Goal: Check status: Check status

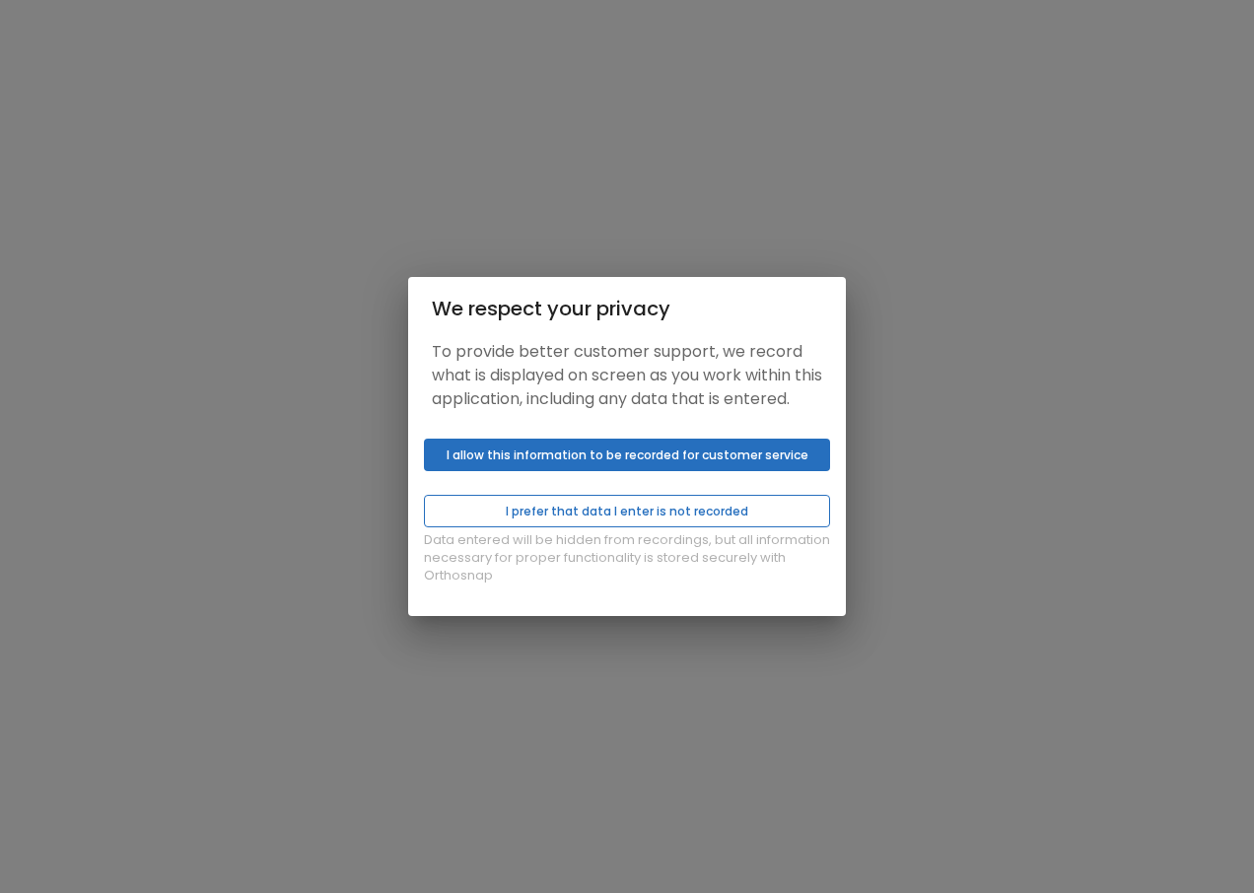
click at [624, 528] on button "I prefer that data I enter is not recorded" at bounding box center [627, 511] width 406 height 33
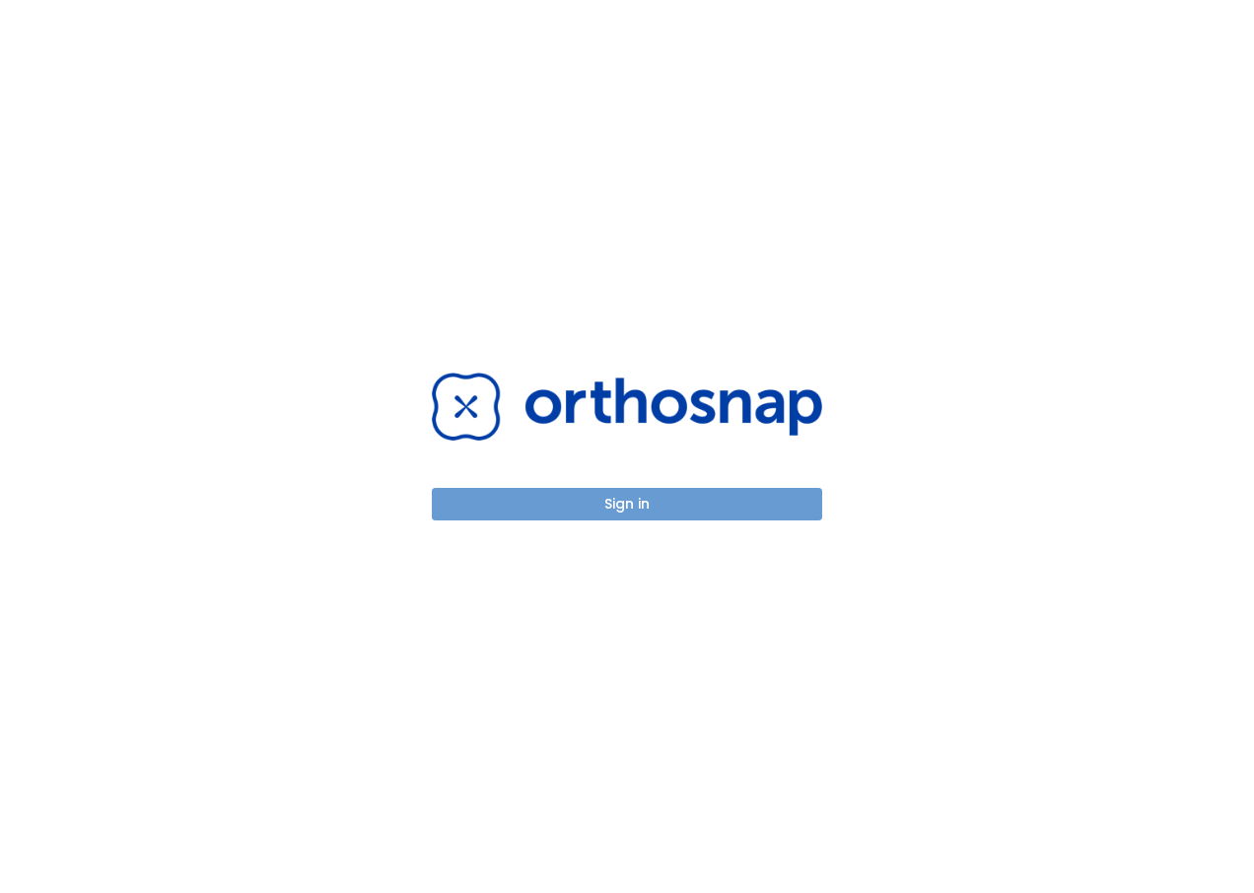
click at [632, 492] on button "Sign in" at bounding box center [627, 504] width 391 height 33
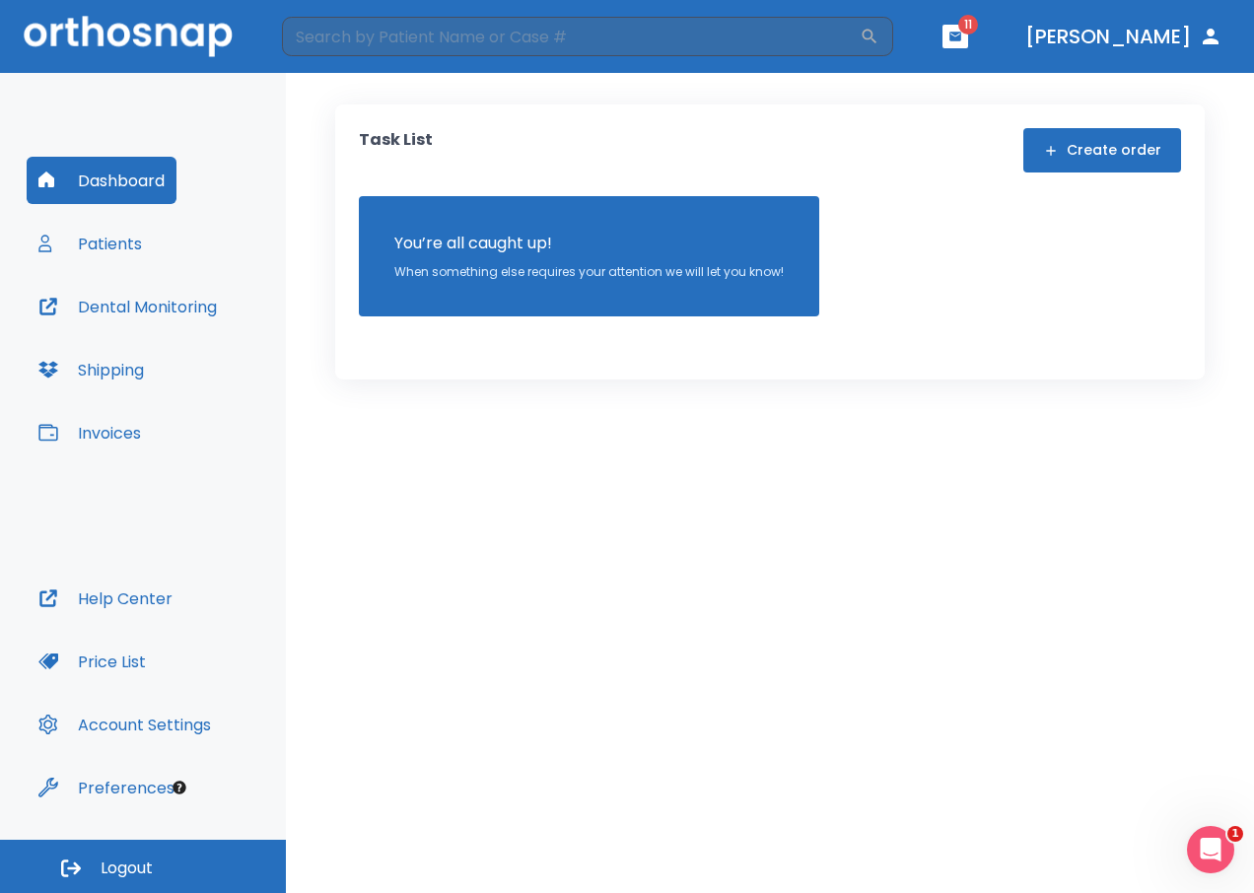
click at [166, 379] on div "Dashboard Patients Dental Monitoring Shipping Invoices" at bounding box center [143, 366] width 233 height 418
click at [134, 365] on button "Shipping" at bounding box center [91, 369] width 129 height 47
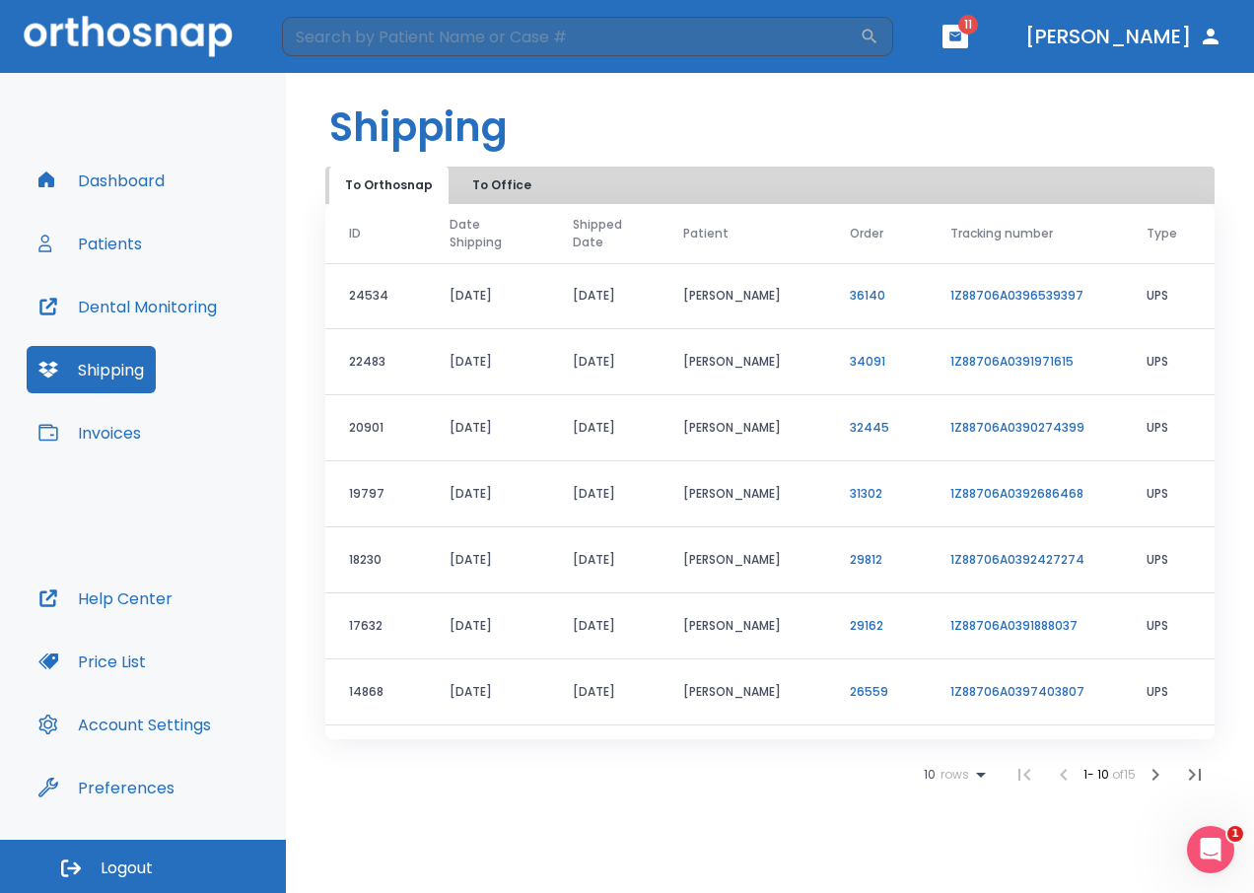
click at [106, 302] on button "Dental Monitoring" at bounding box center [128, 306] width 202 height 47
click at [92, 238] on button "Patients" at bounding box center [90, 243] width 127 height 47
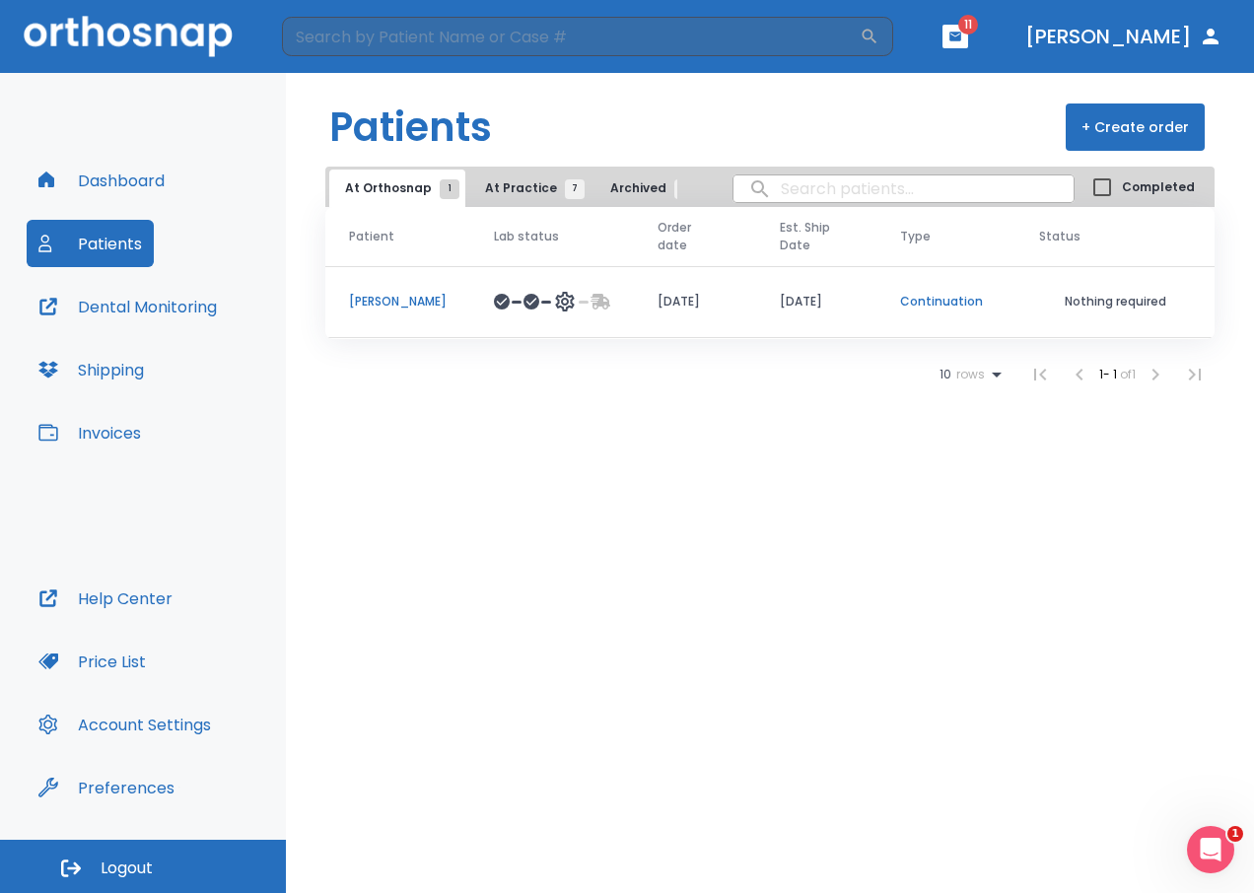
click at [424, 299] on p "[PERSON_NAME]" at bounding box center [398, 302] width 98 height 18
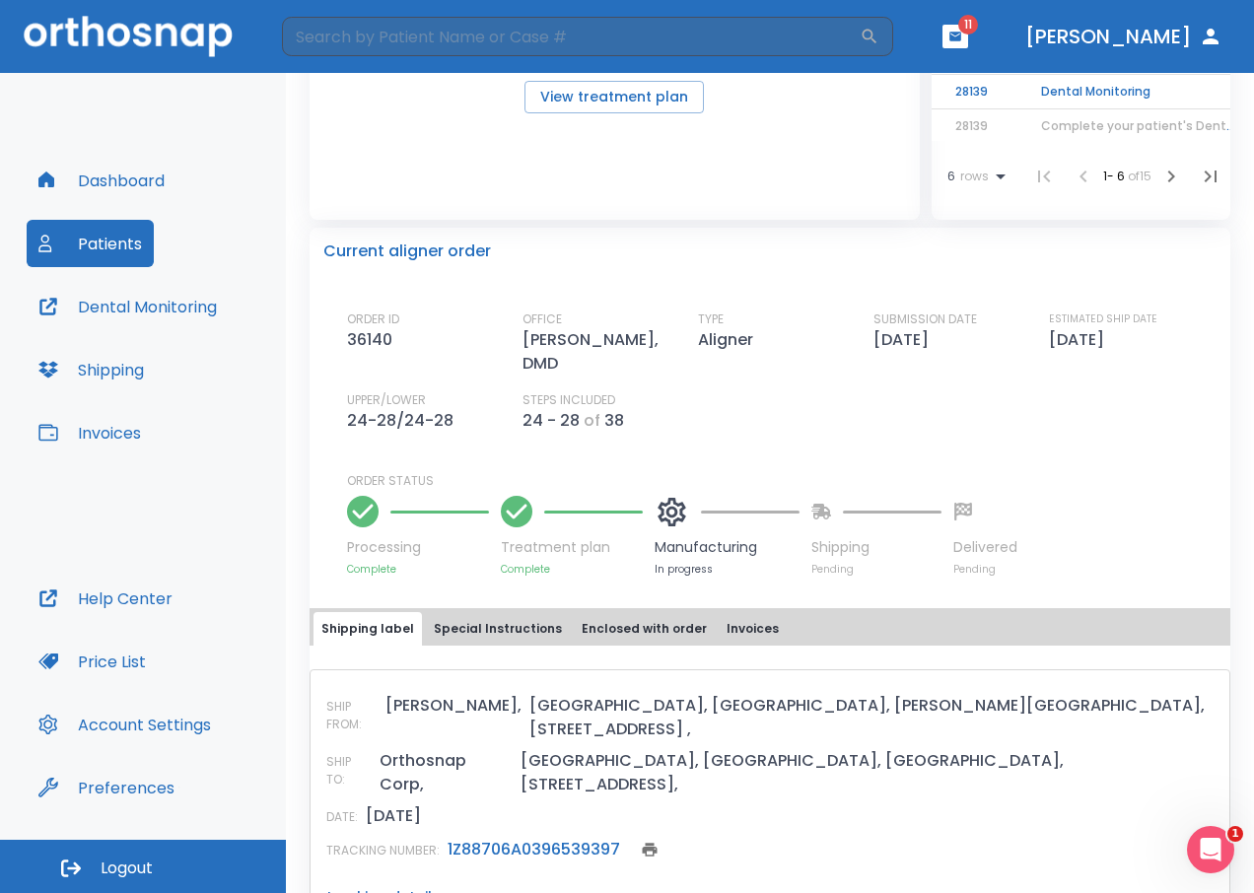
scroll to position [493, 0]
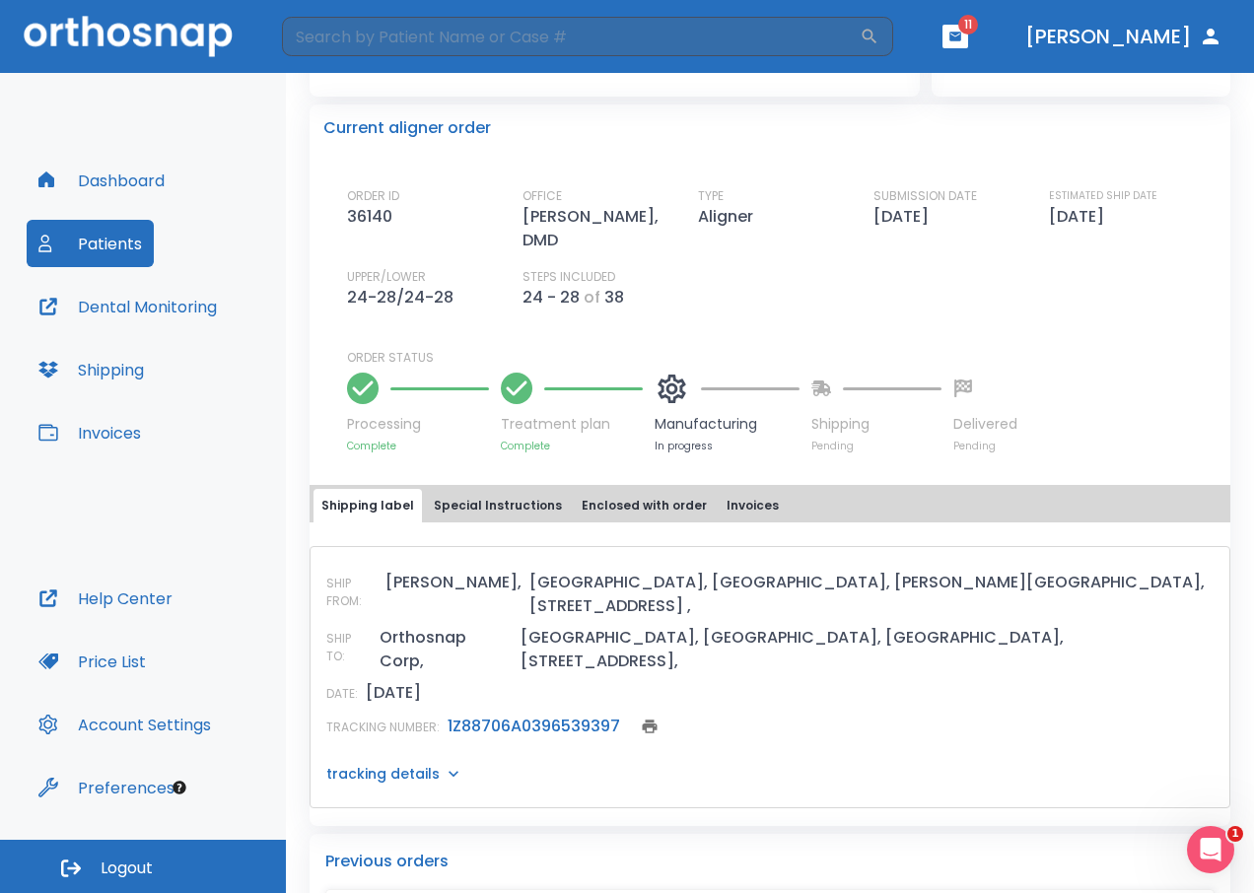
drag, startPoint x: 928, startPoint y: 223, endPoint x: 852, endPoint y: 215, distance: 76.3
click at [852, 215] on div "ORDER ID 36140 OFFICE [PERSON_NAME], DMD TYPE Aligner SUBMISSION DATE [DATE] ES…" at bounding box center [782, 248] width 870 height 122
drag, startPoint x: 852, startPoint y: 215, endPoint x: 1111, endPoint y: 301, distance: 273.2
click at [1111, 301] on div "ORDER ID 36140 OFFICE [PERSON_NAME], DMD TYPE Aligner SUBMISSION DATE [DATE] ES…" at bounding box center [782, 248] width 870 height 122
click at [1119, 370] on div "Processing Complete Treatment plan Complete Manufacturing In progress Shipping …" at bounding box center [782, 410] width 870 height 87
